Goal: Find specific page/section: Find specific page/section

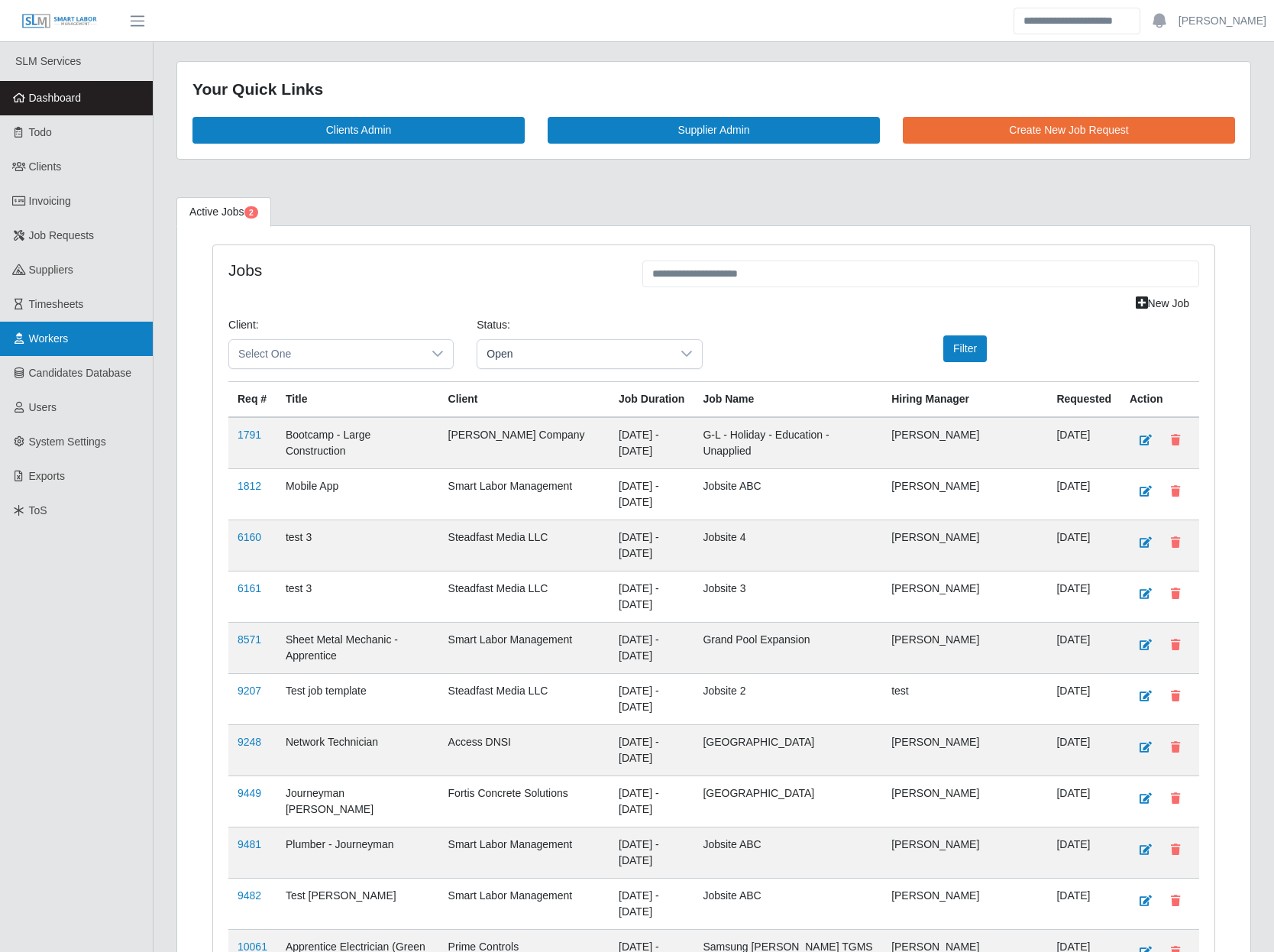
click at [69, 335] on span "Workers" at bounding box center [48, 338] width 40 height 12
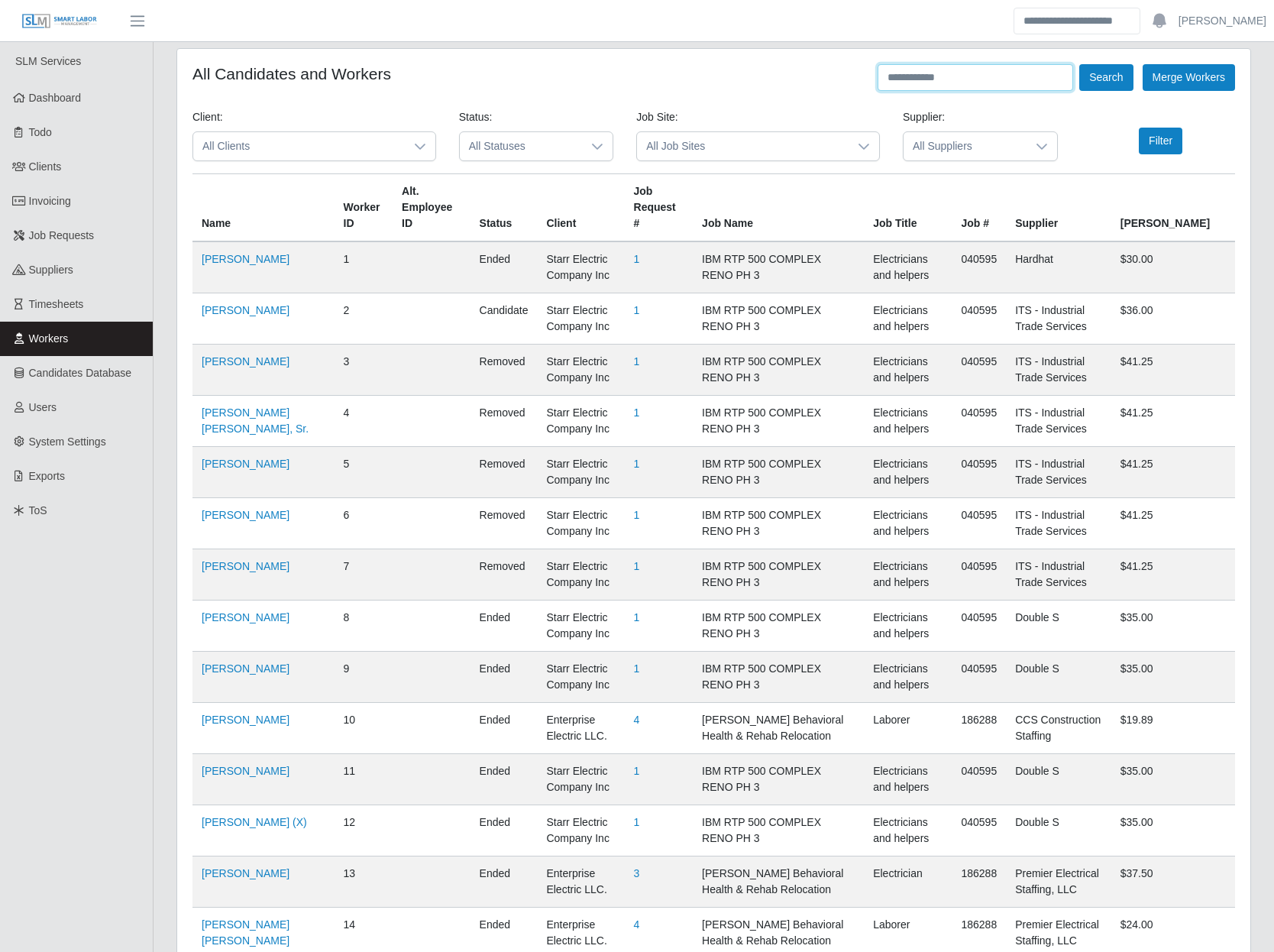
click at [963, 71] on input "text" at bounding box center [975, 77] width 196 height 27
type input "**********"
click at [1079, 64] on button "Search" at bounding box center [1106, 77] width 54 height 27
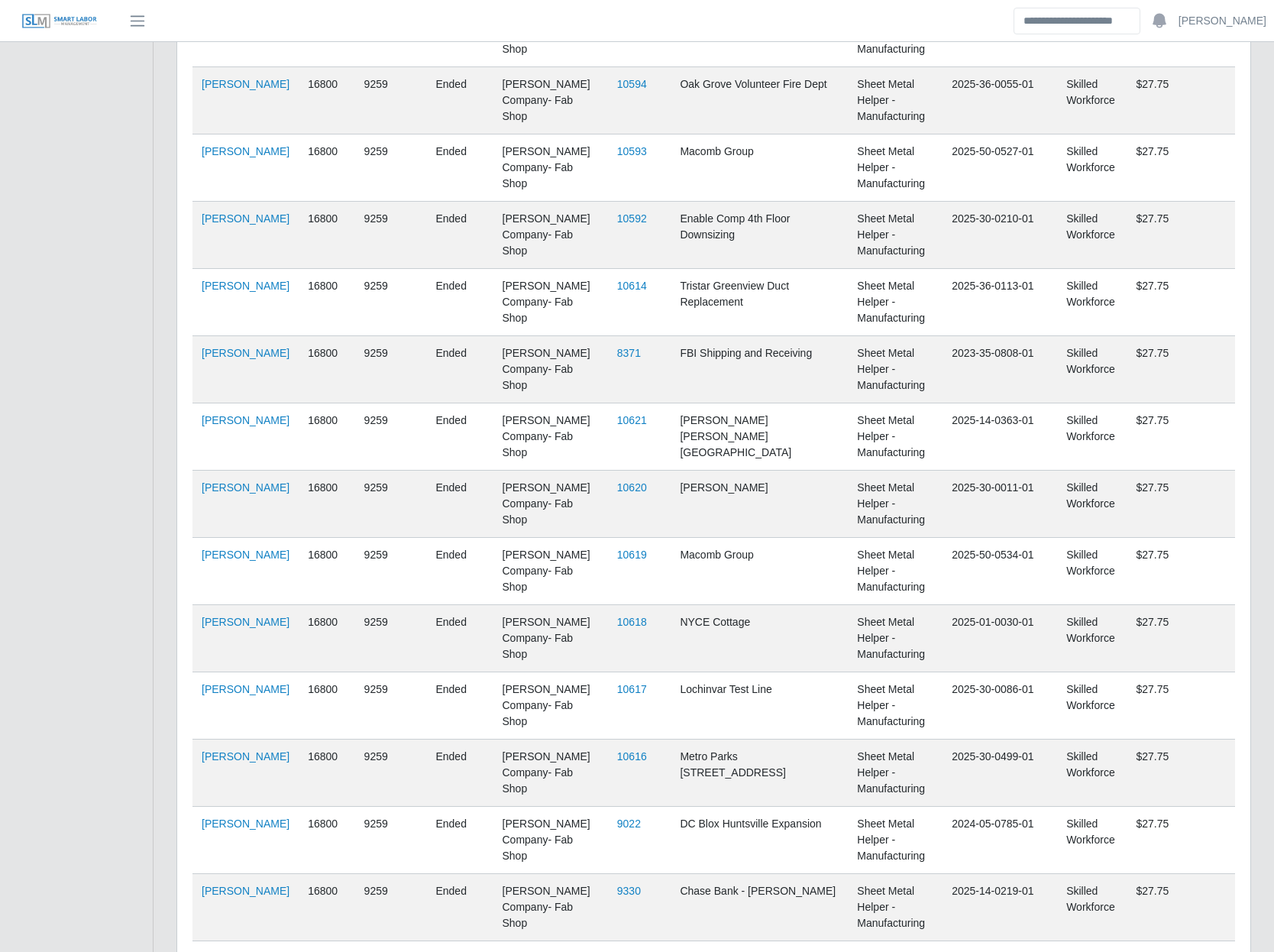
scroll to position [4517, 0]
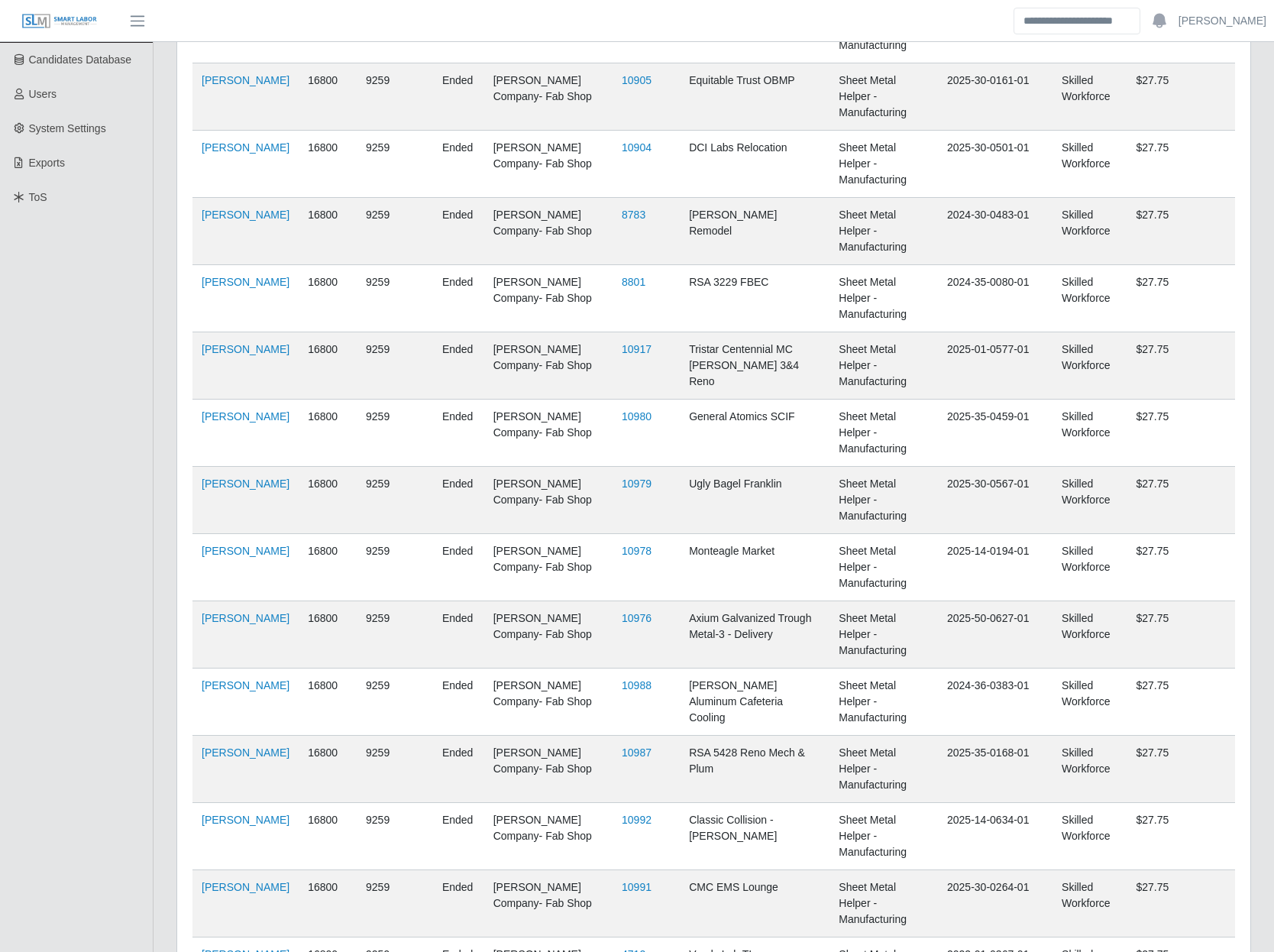
scroll to position [320, 0]
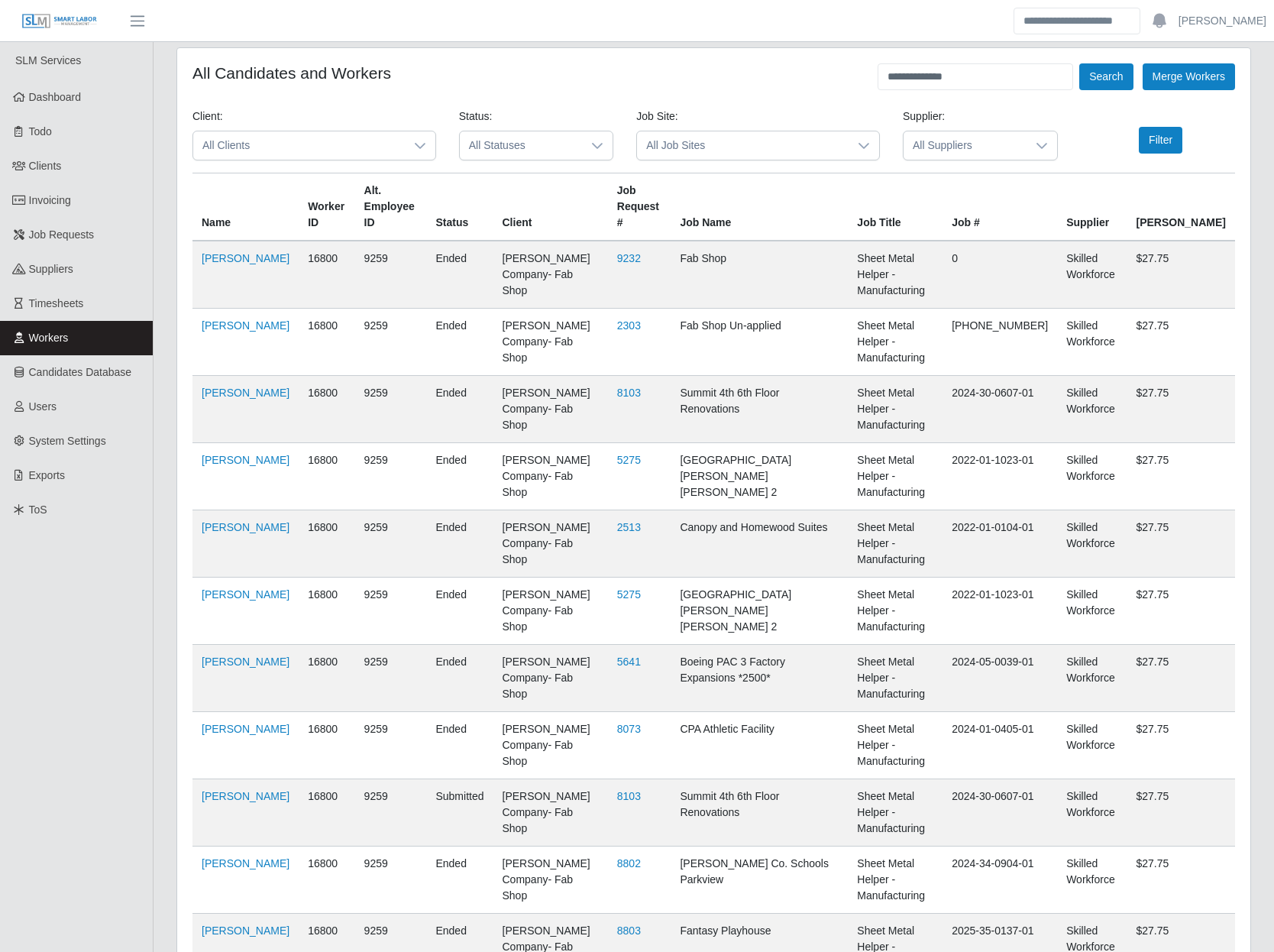
scroll to position [0, 0]
click at [214, 790] on link "[PERSON_NAME]" at bounding box center [245, 796] width 88 height 12
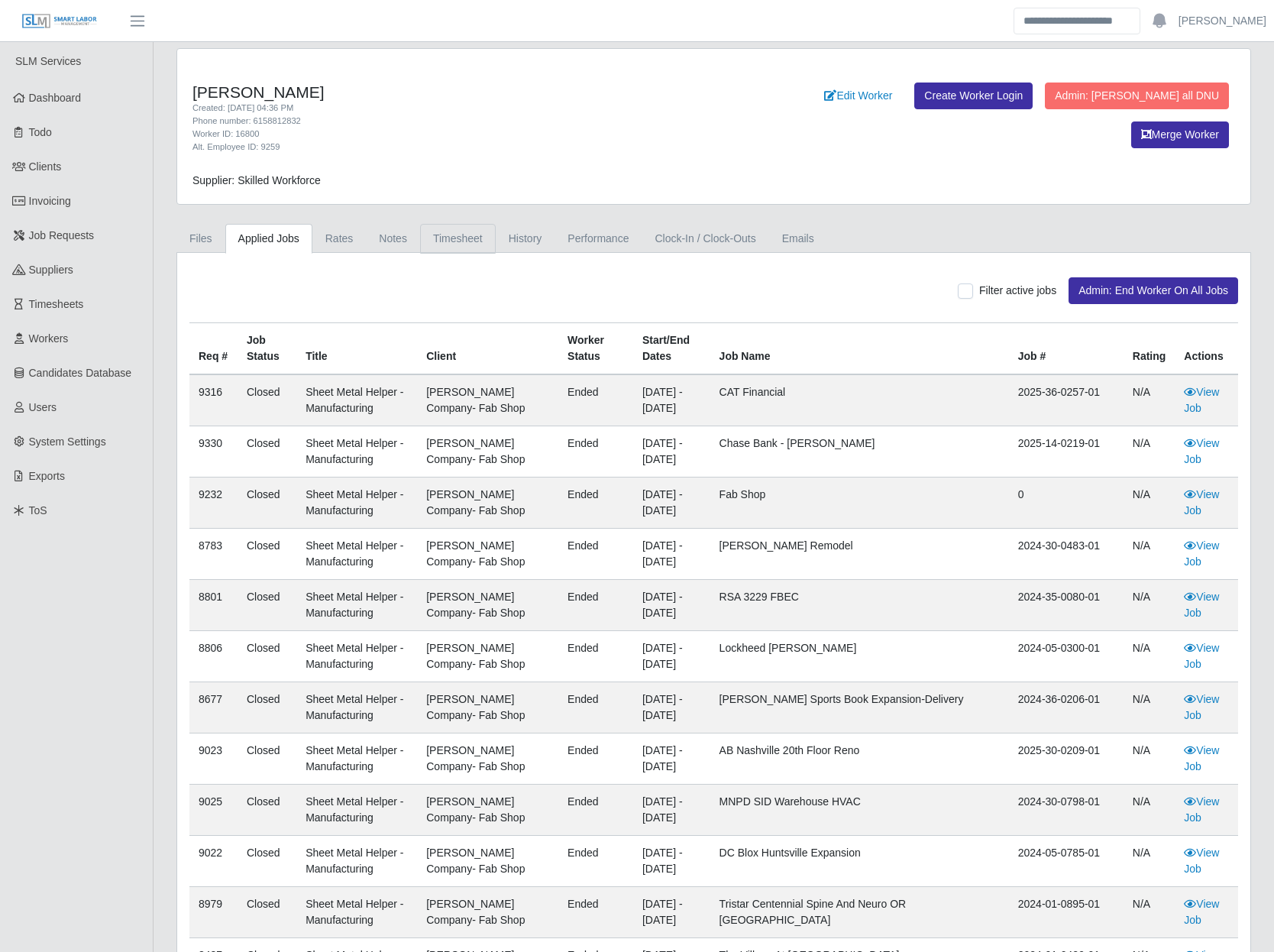
click at [447, 239] on link "Timesheet" at bounding box center [457, 239] width 75 height 30
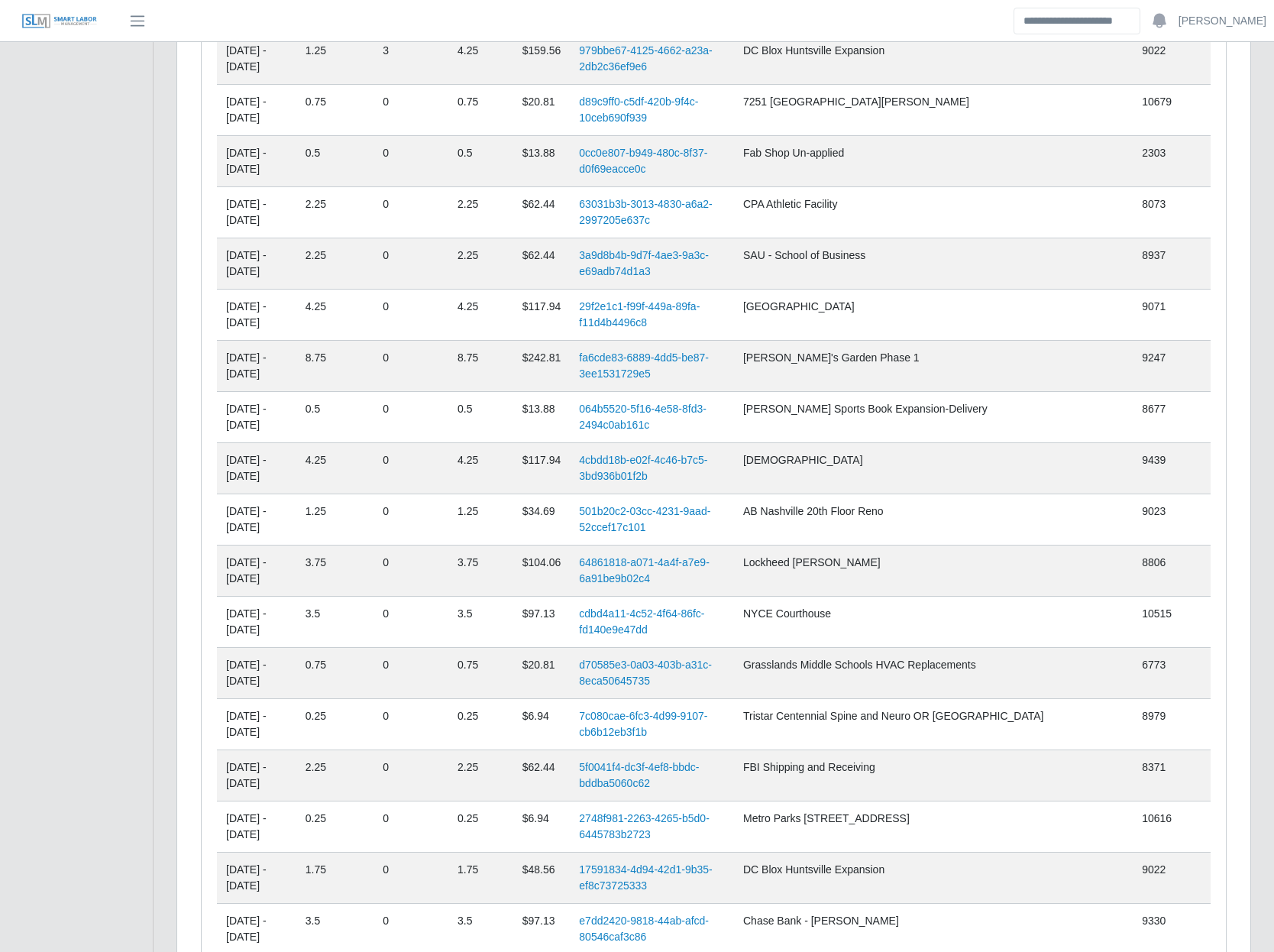
scroll to position [3437, 0]
